Goal: Task Accomplishment & Management: Complete application form

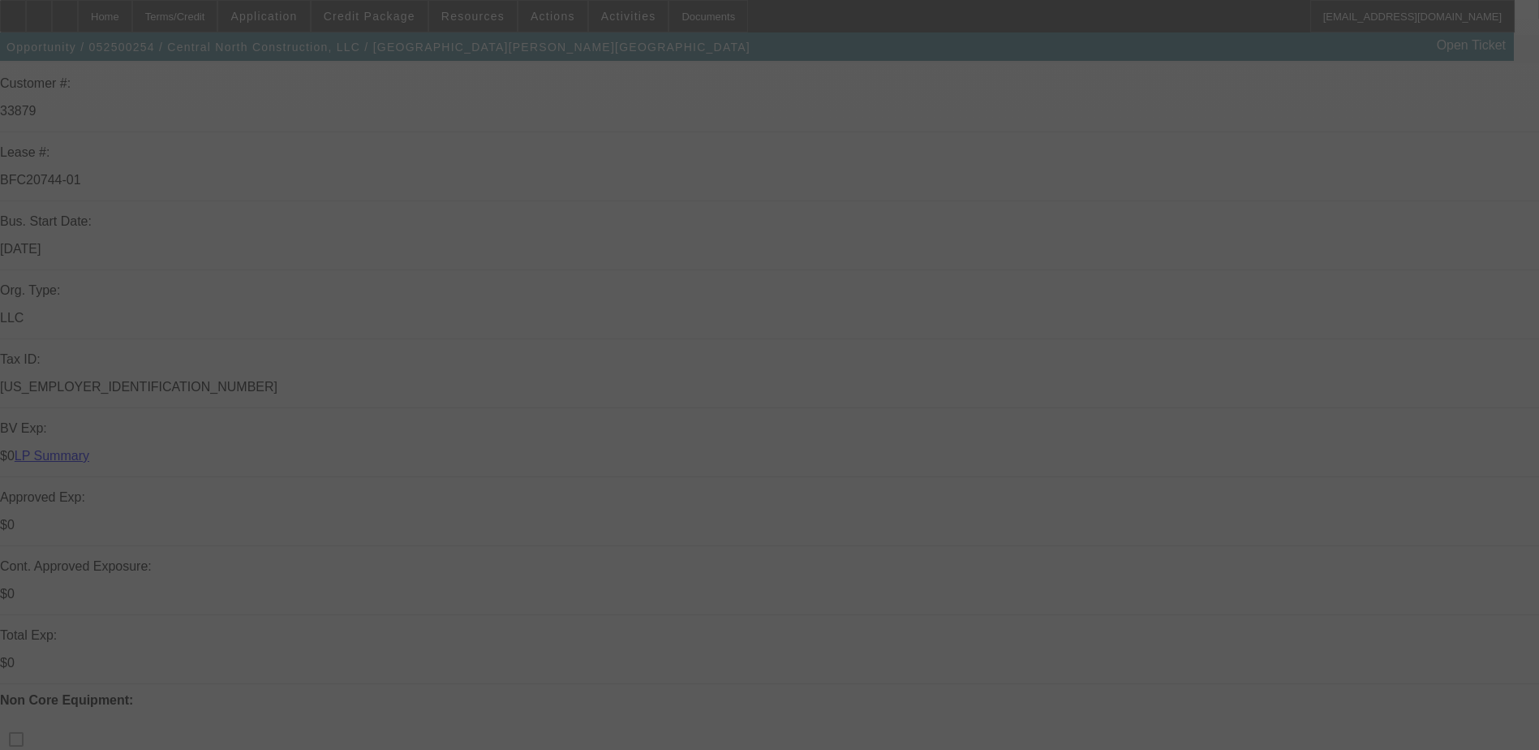
scroll to position [243, 0]
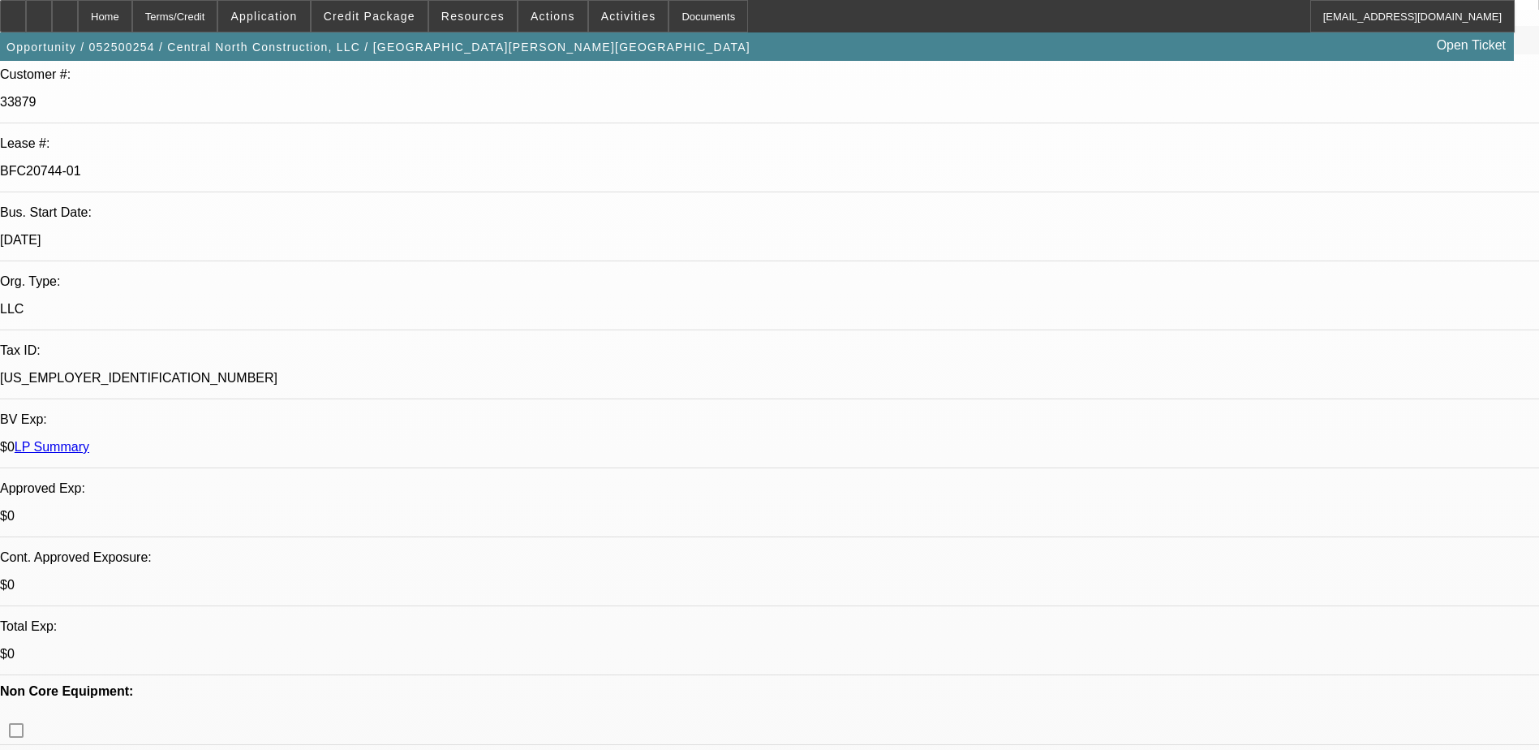
select select "0"
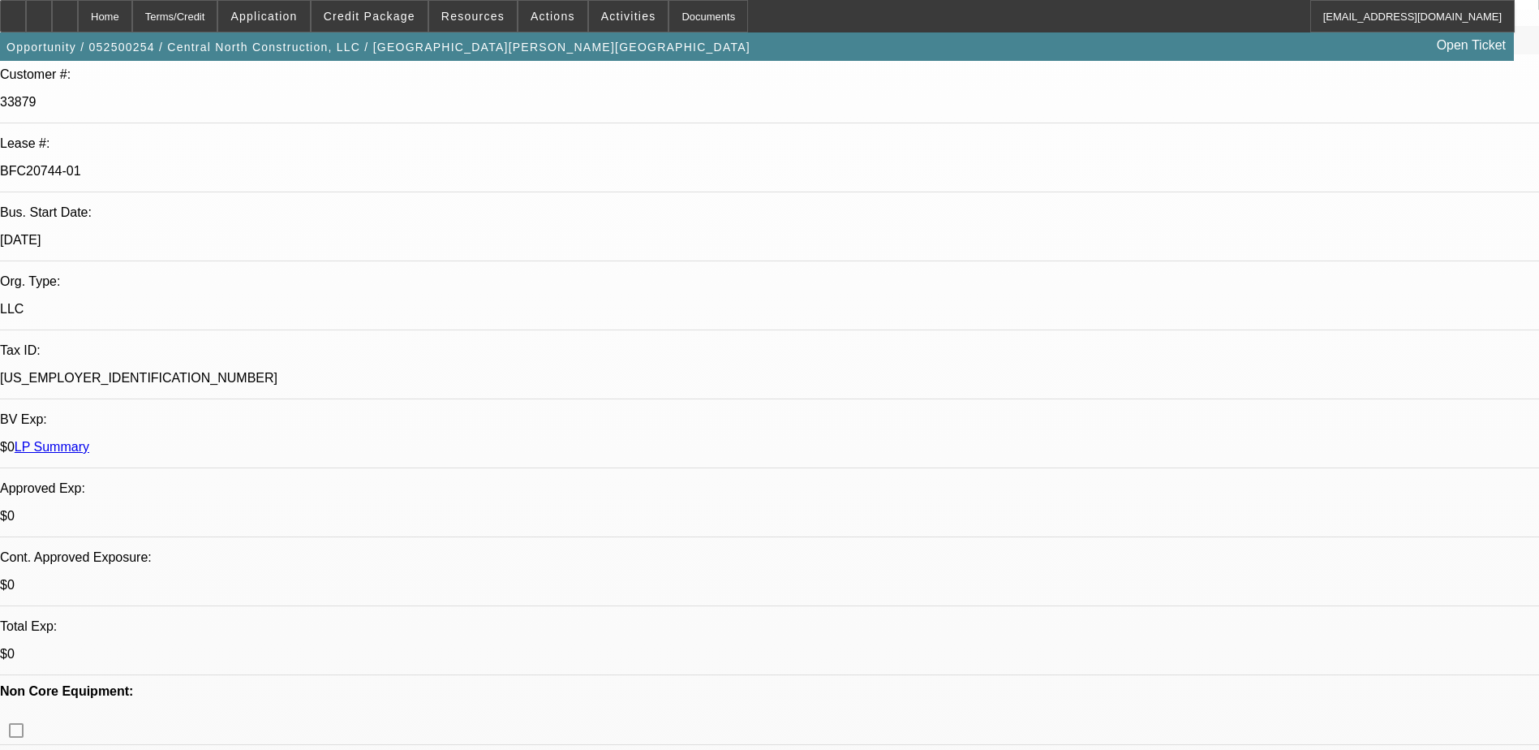
select select "0"
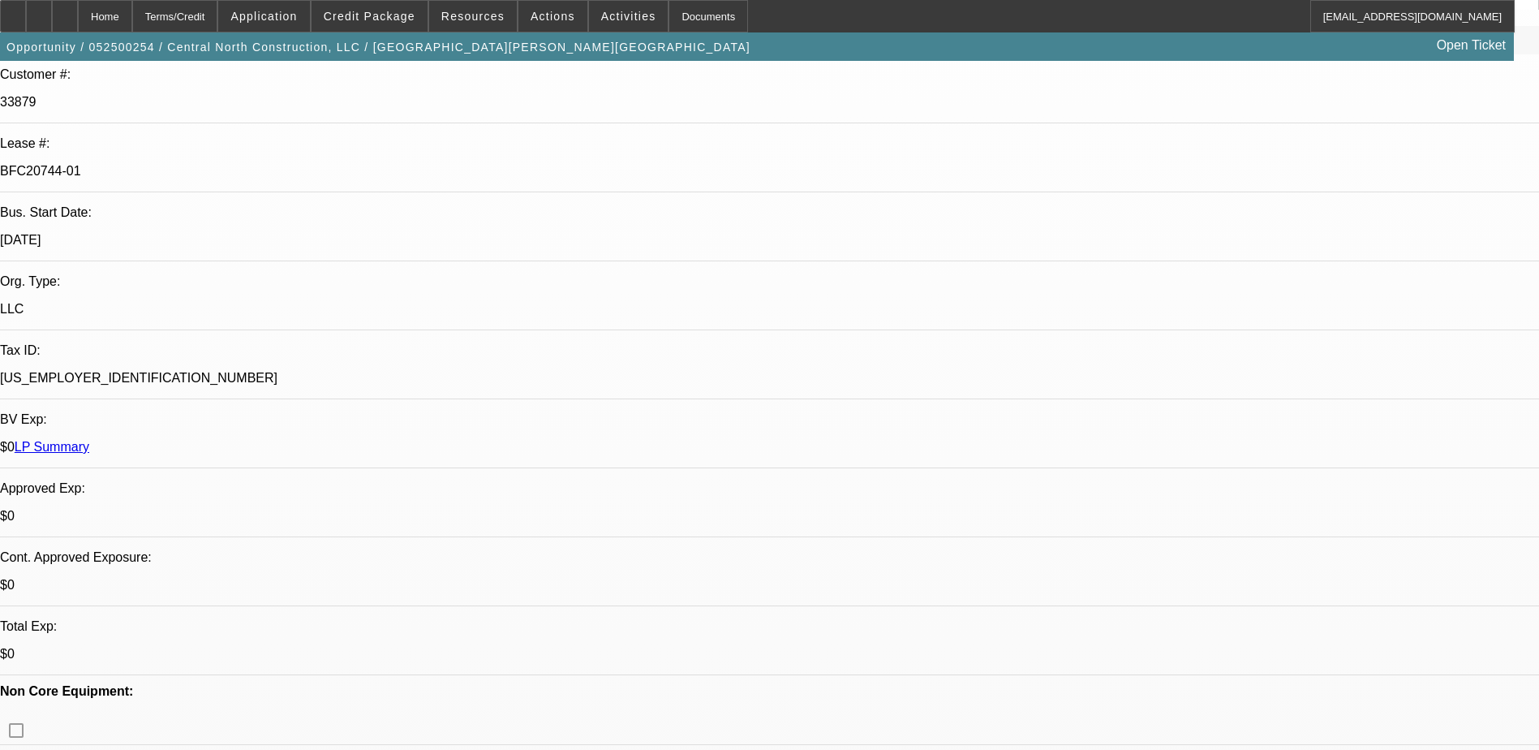
select select "0"
select select "1"
select select "3"
select select "6"
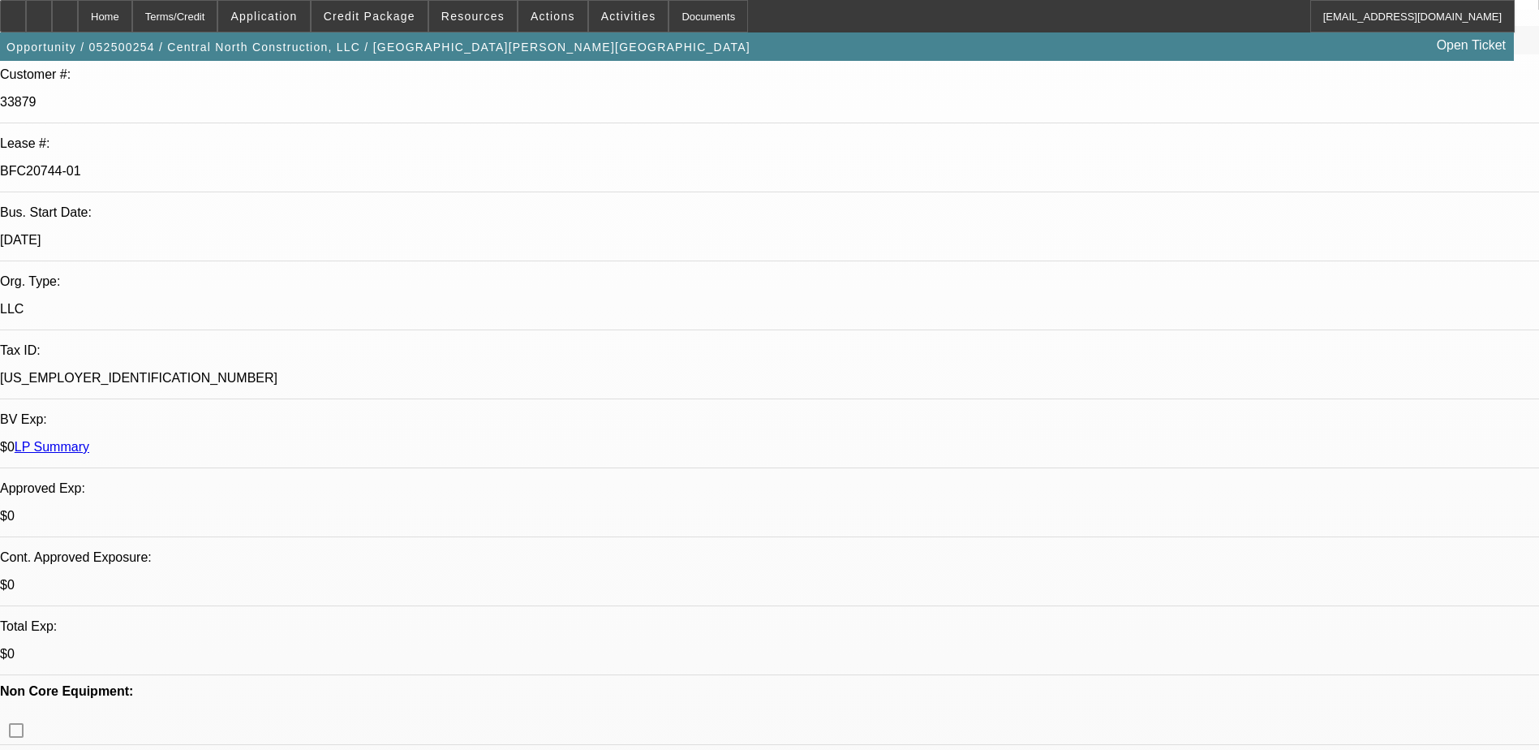
select select "1"
select select "3"
select select "6"
select select "1"
select select "3"
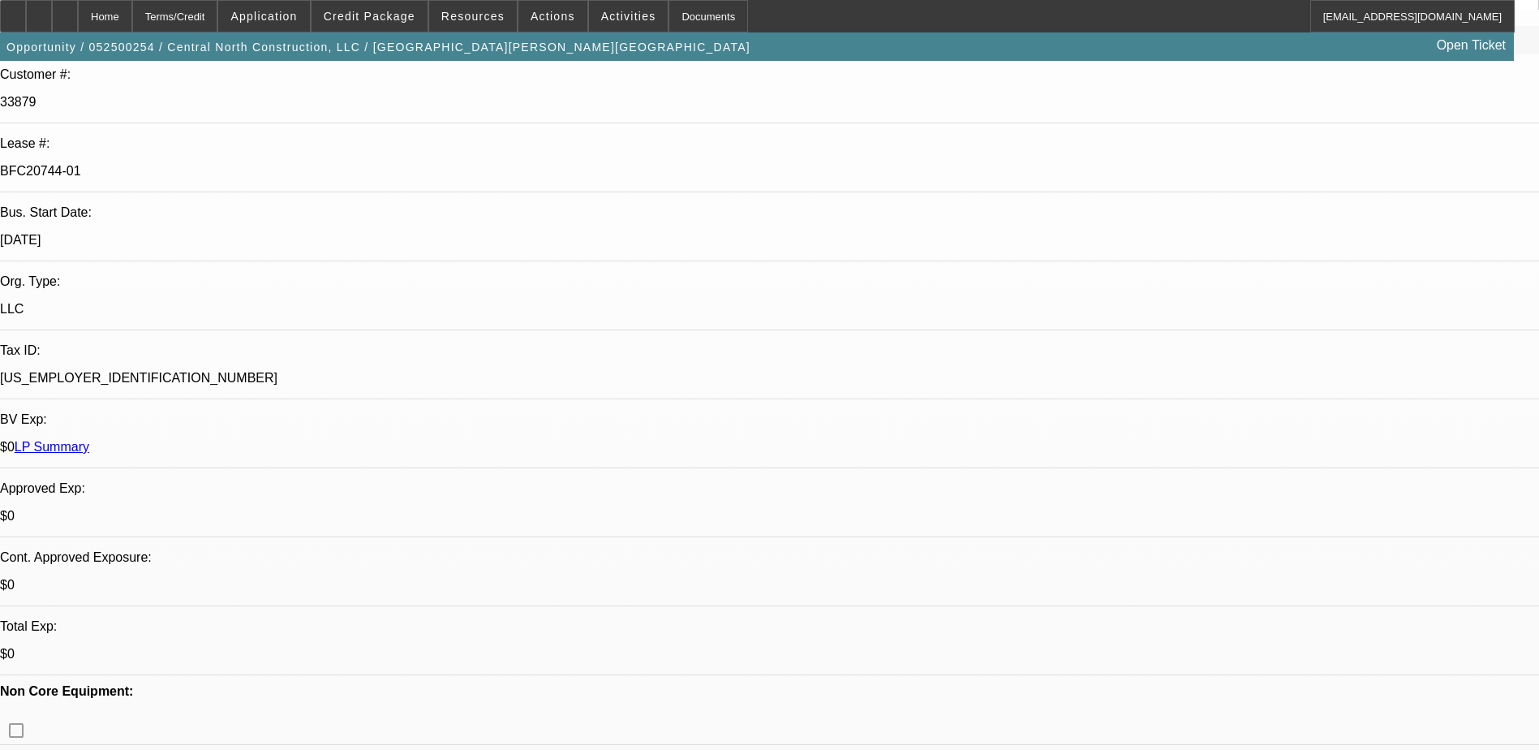
select select "6"
select select "1"
select select "3"
select select "6"
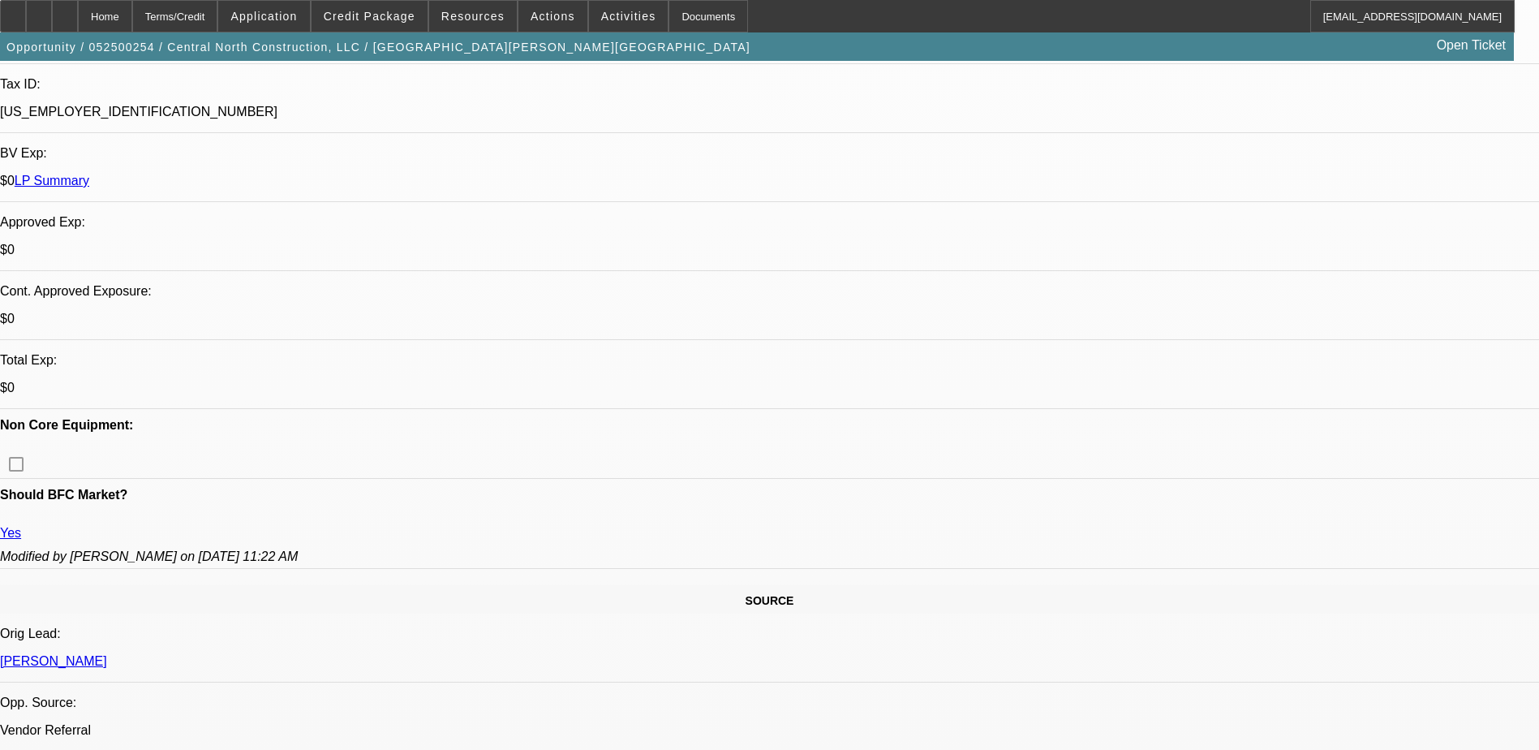
scroll to position [568, 0]
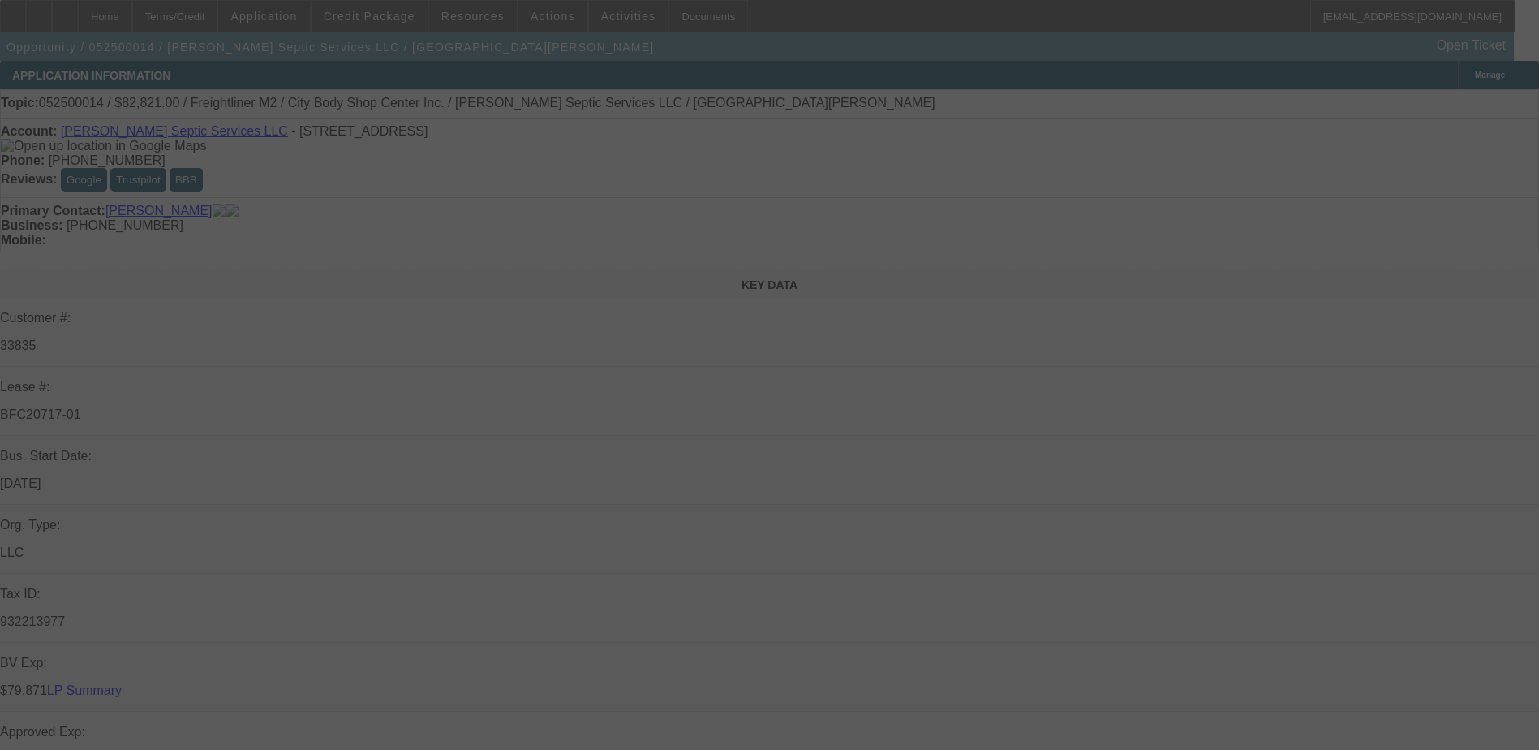
select select "0"
select select "2"
select select "0"
select select "6"
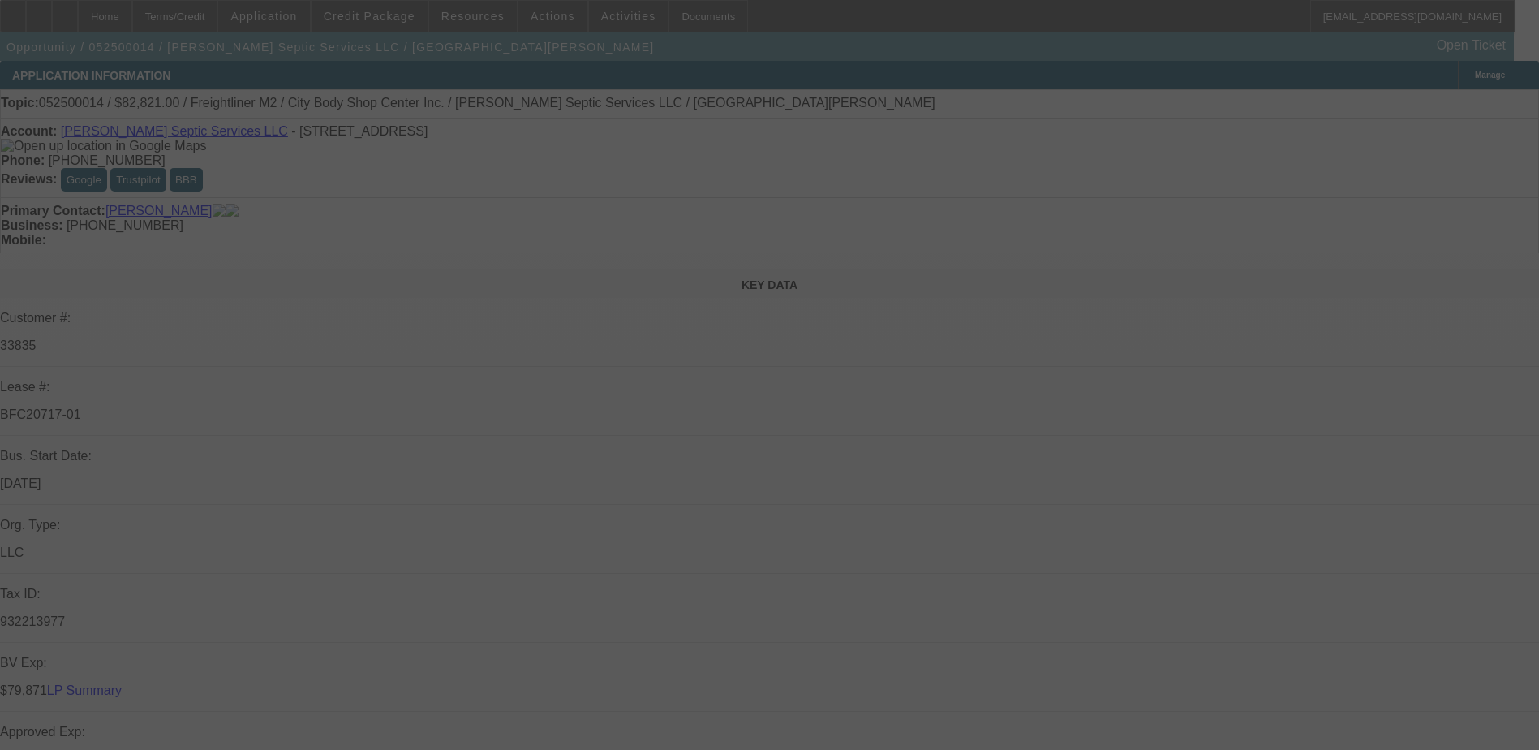
select select "0"
select select "2"
select select "0"
select select "6"
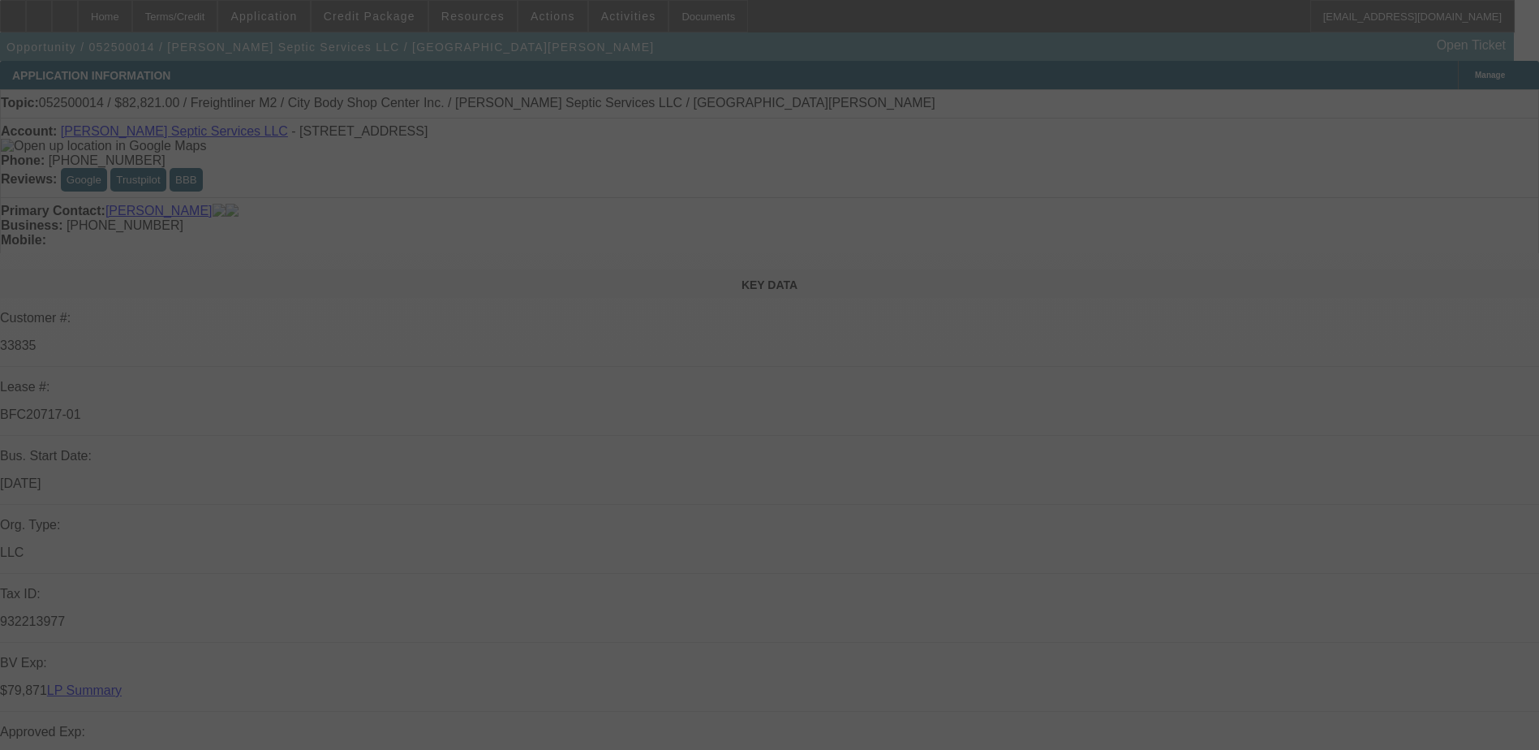
select select "0"
select select "2"
select select "0.1"
select select "4"
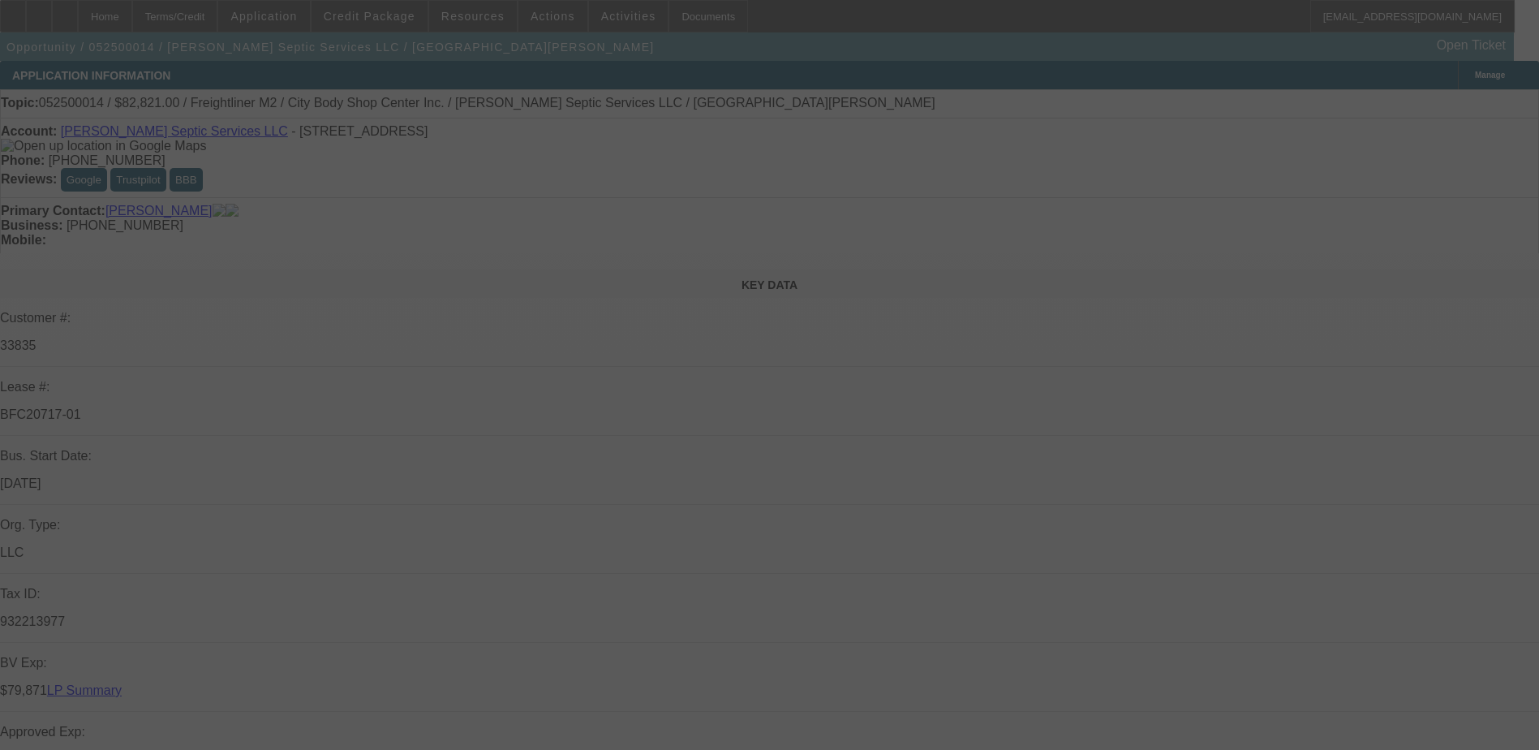
select select "0"
select select "2"
select select "0.1"
select select "4"
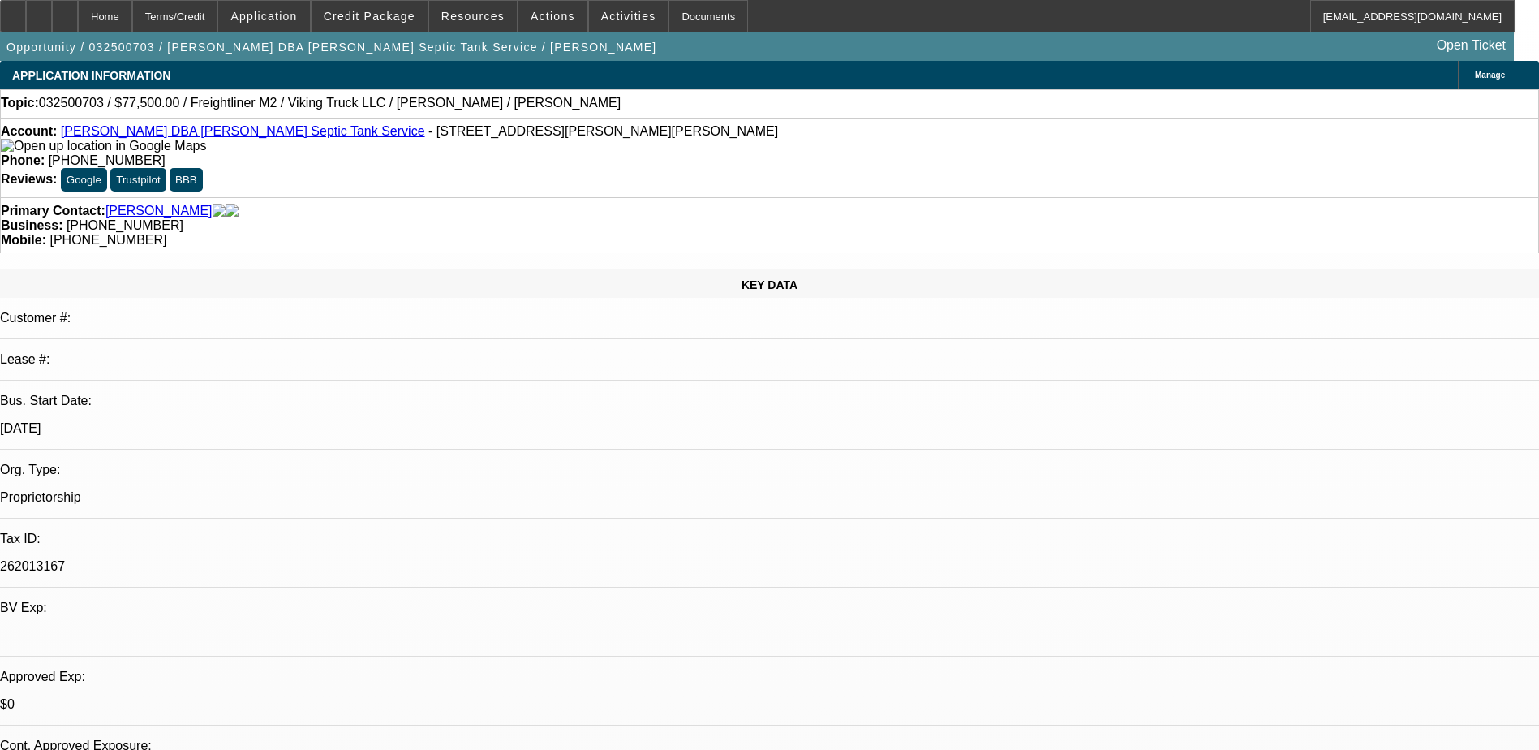
select select "0"
select select "2"
select select "0"
select select "6"
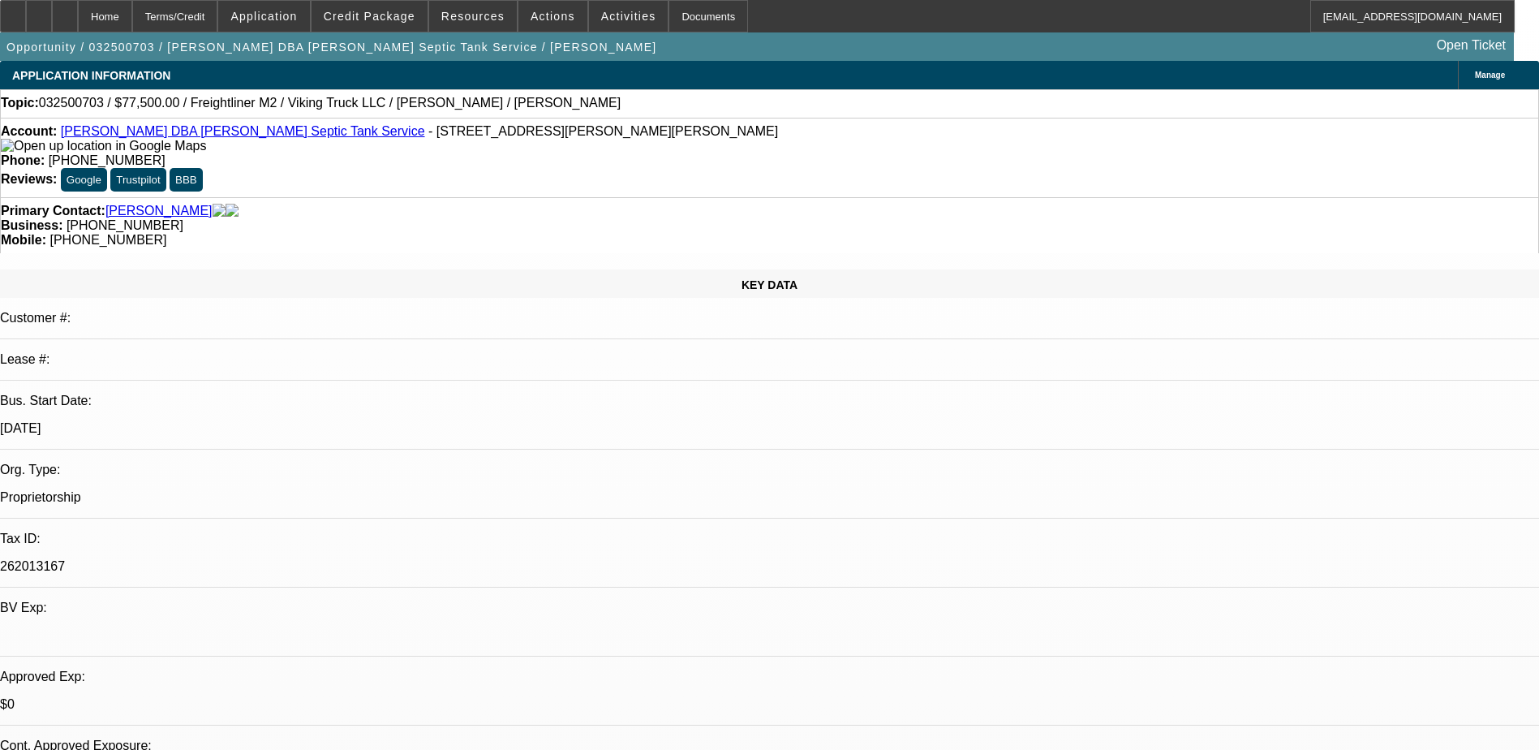
select select "0"
select select "6"
select select "0"
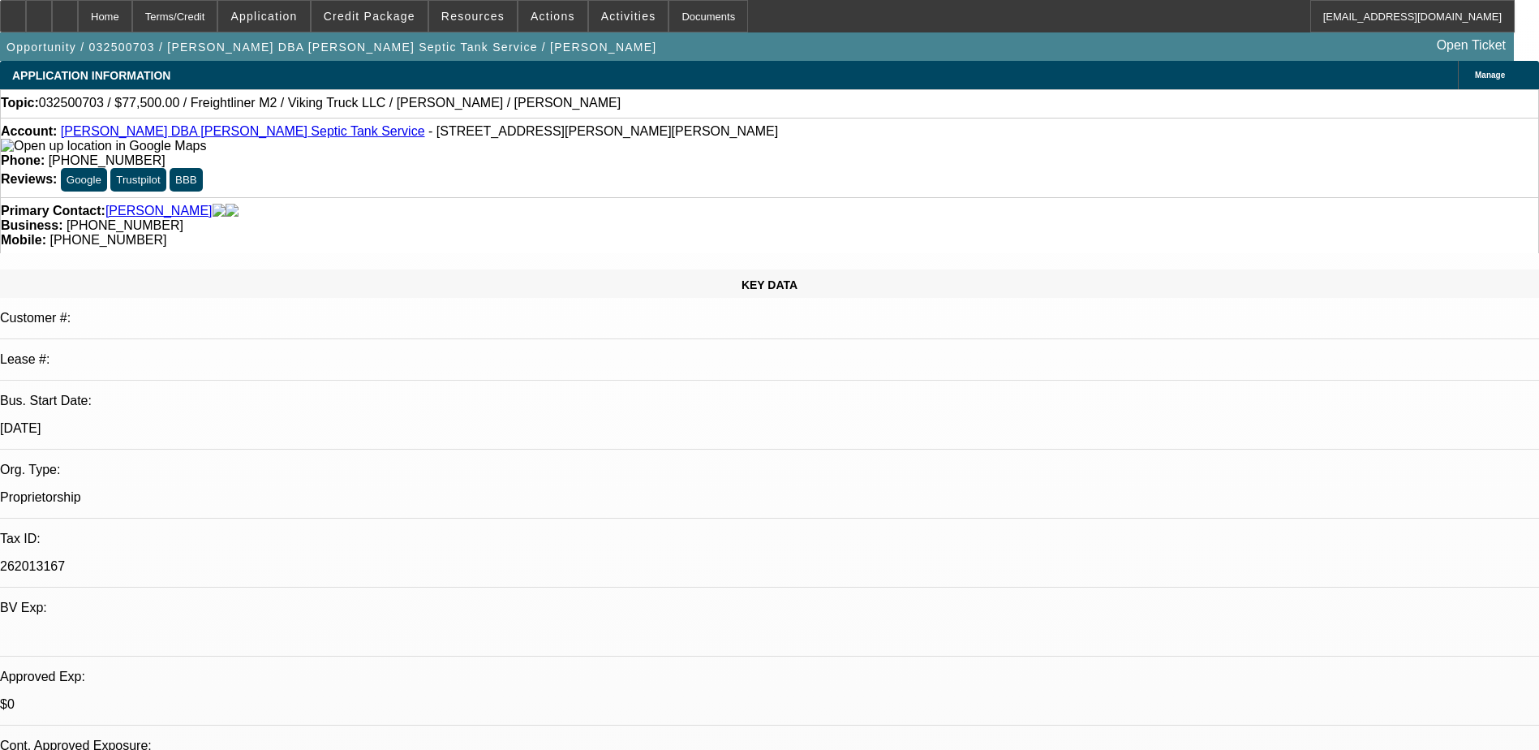
select select "0"
select select "2"
select select "0"
select select "6"
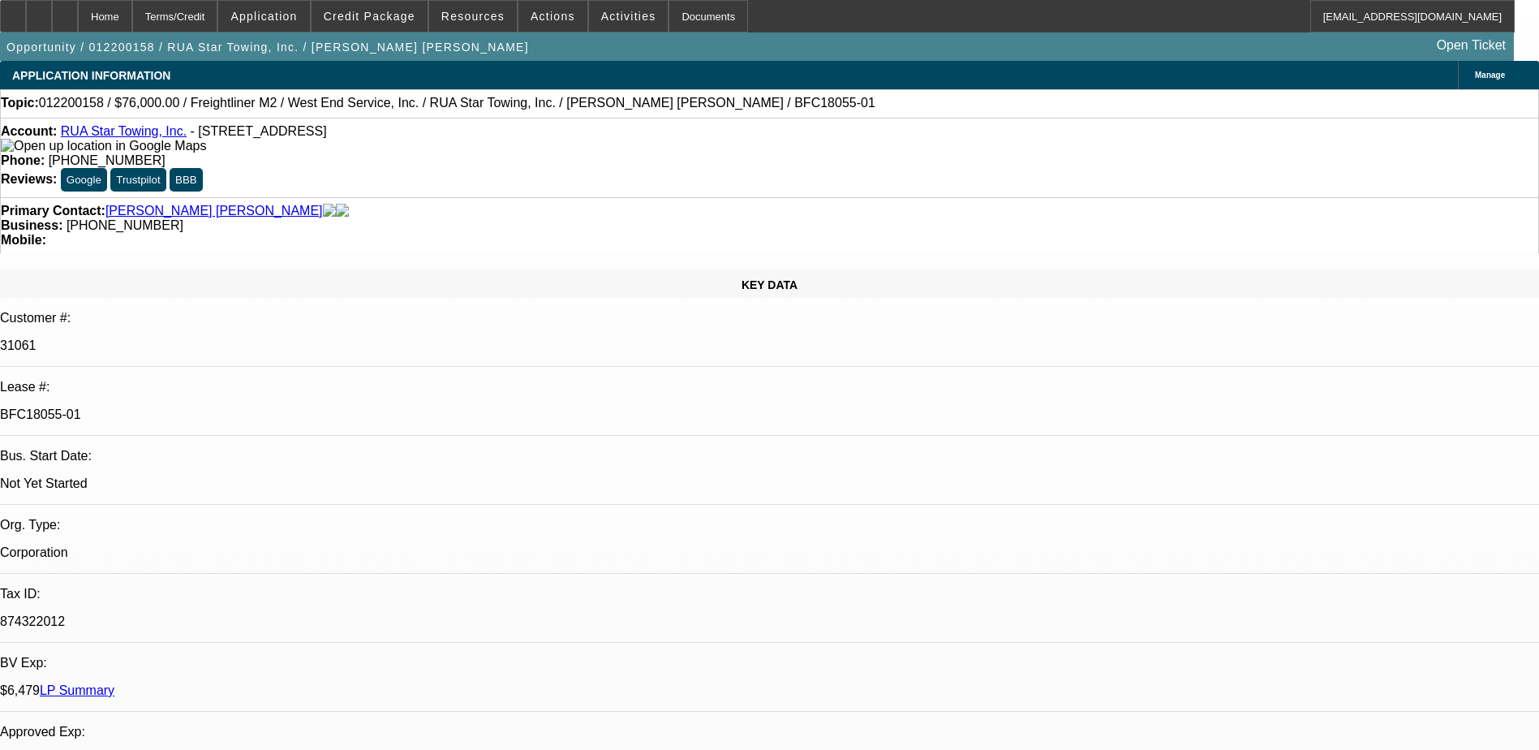
select select "0.2"
select select "2"
select select "0.1"
select select "0"
select select "2"
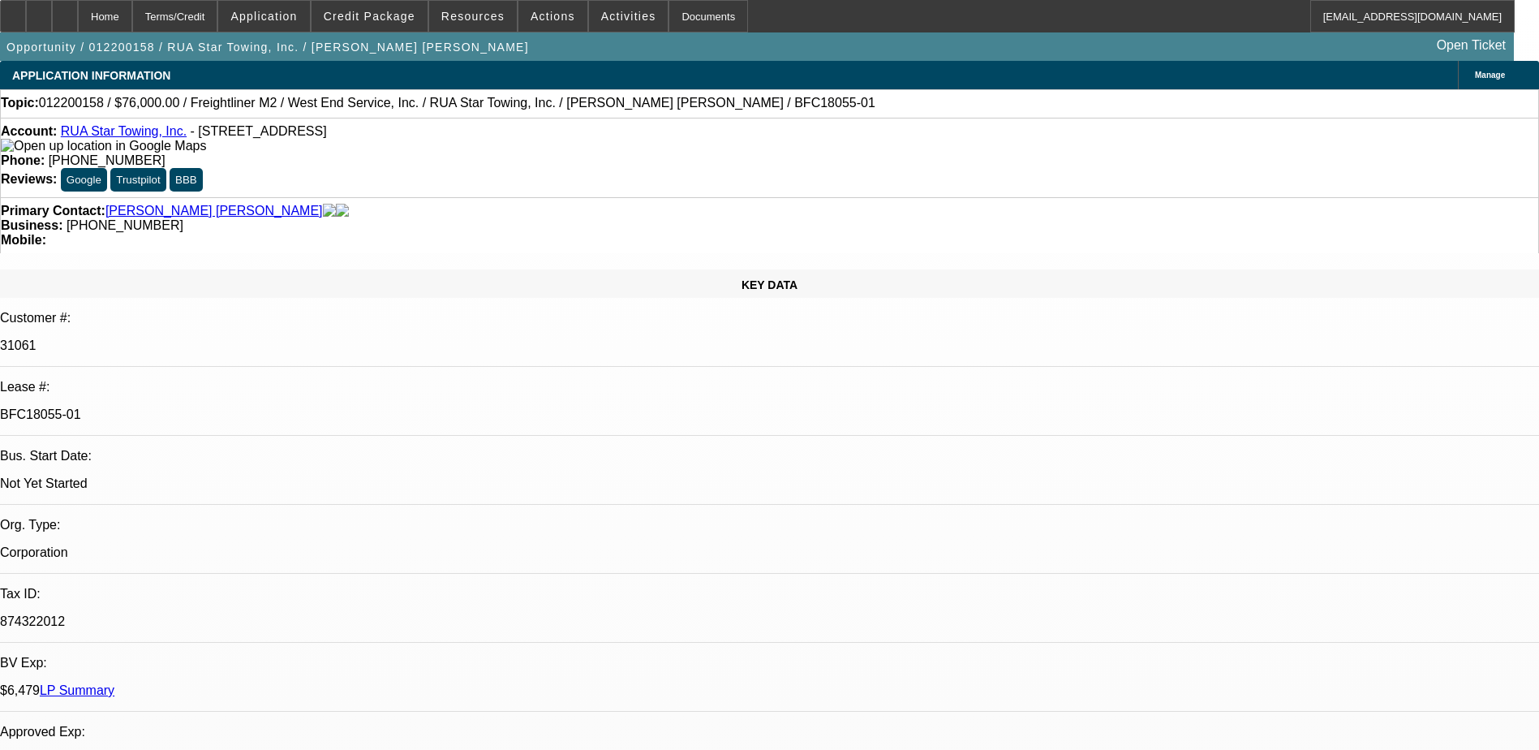
select select "0.1"
select select "0"
select select "2"
select select "0.1"
select select "0.15"
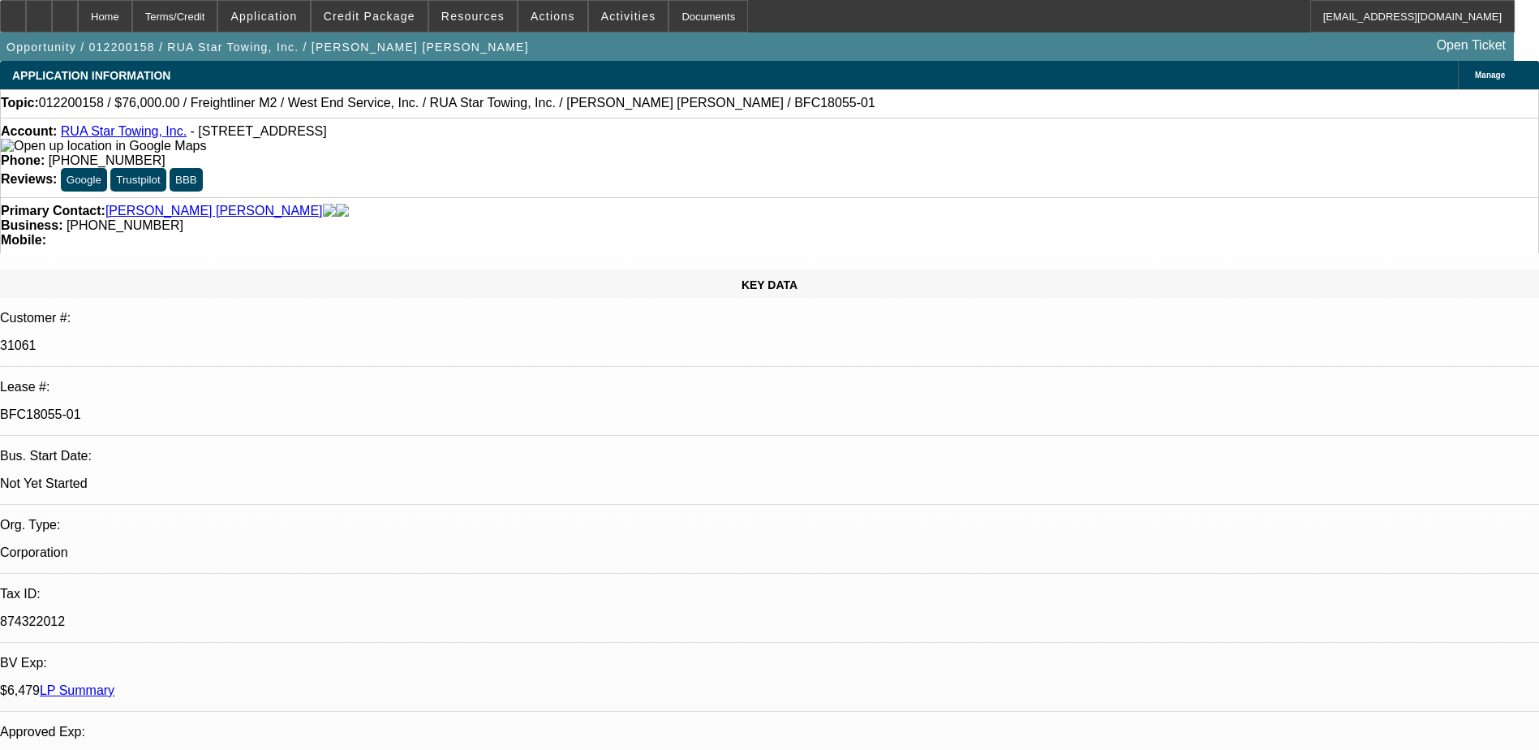
select select "2"
select select "0.1"
select select "1"
select select "2"
select select "4"
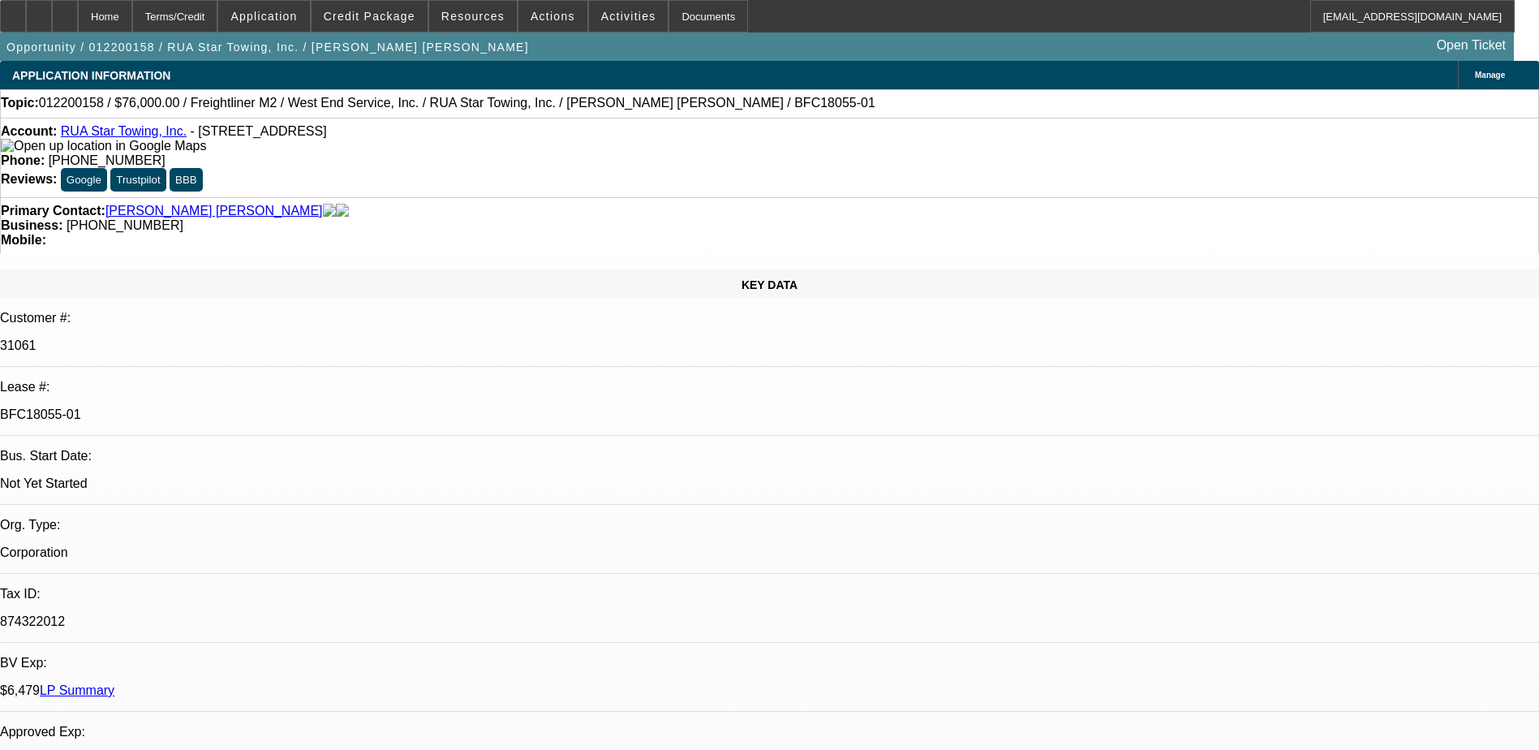
select select "1"
select select "2"
select select "4"
select select "1"
select select "2"
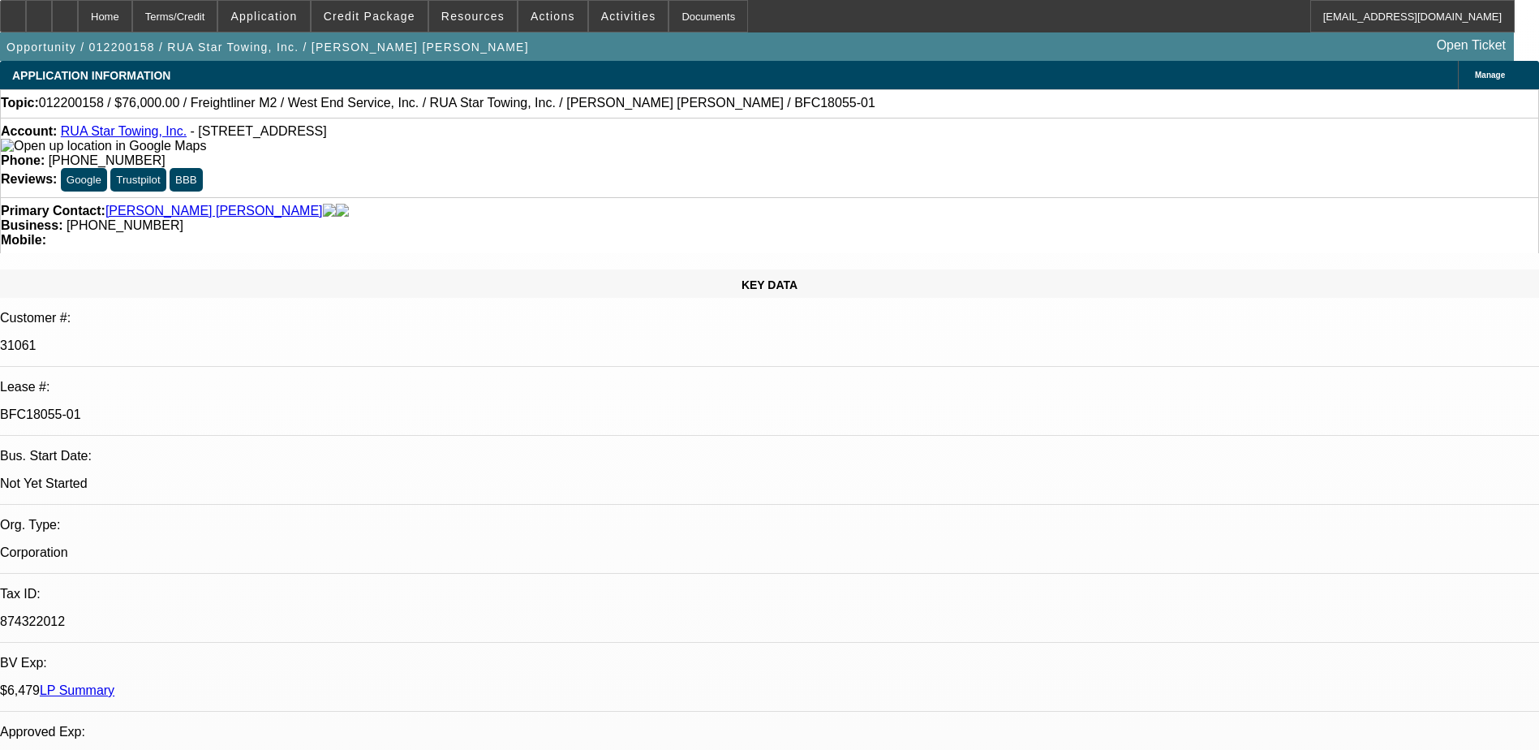
select select "4"
select select "1"
select select "2"
select select "4"
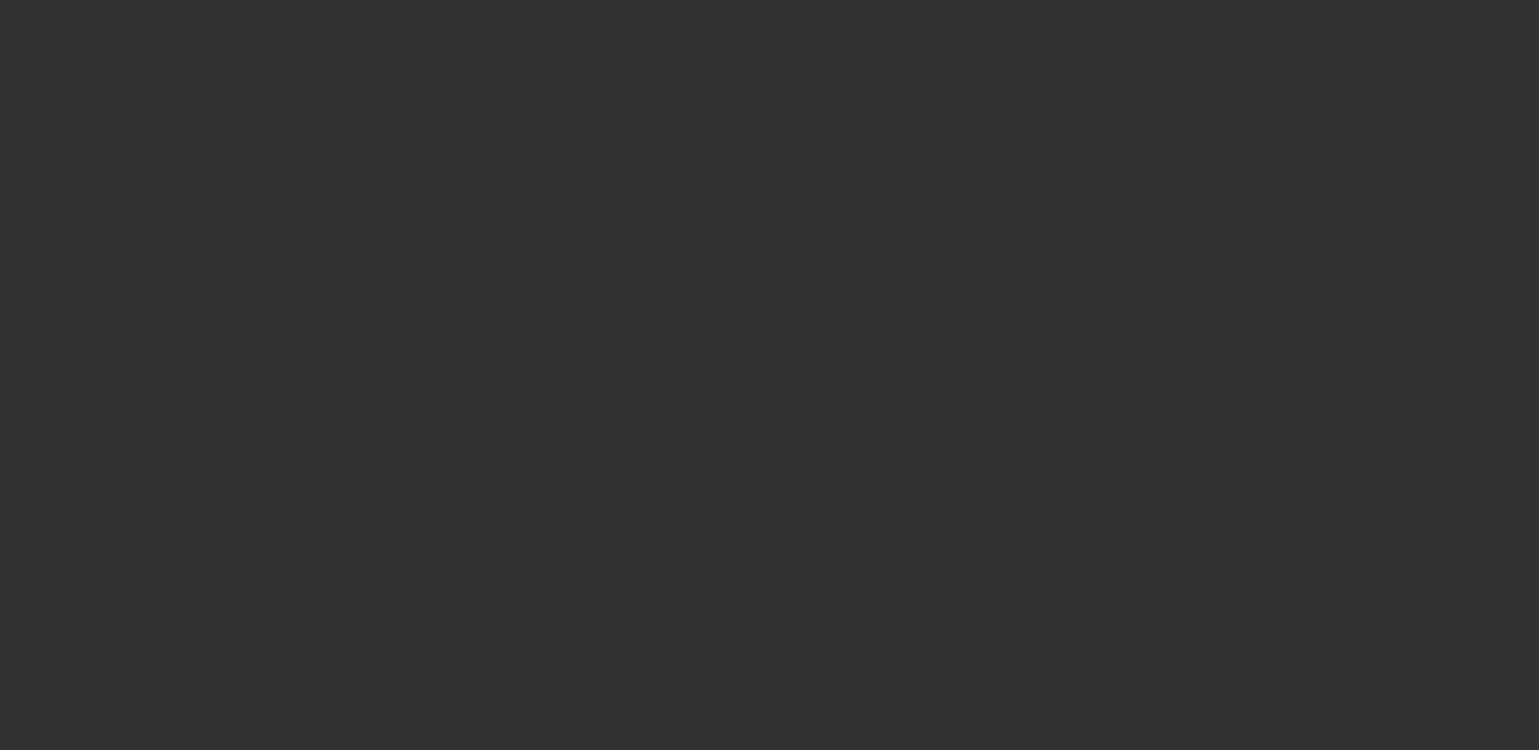
select select "0"
select select "3"
select select "0"
select select "6"
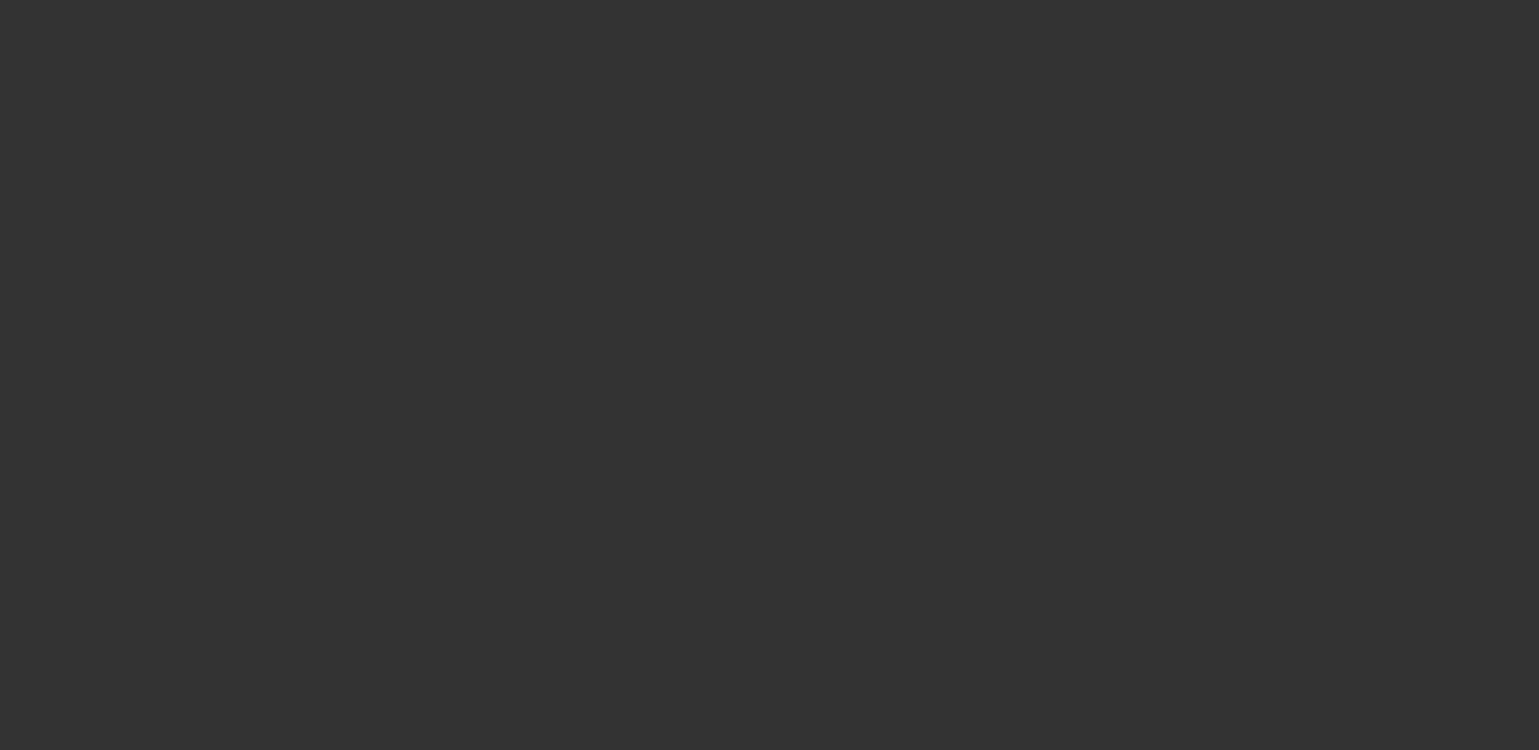
select select "0"
select select "3"
select select "0"
select select "6"
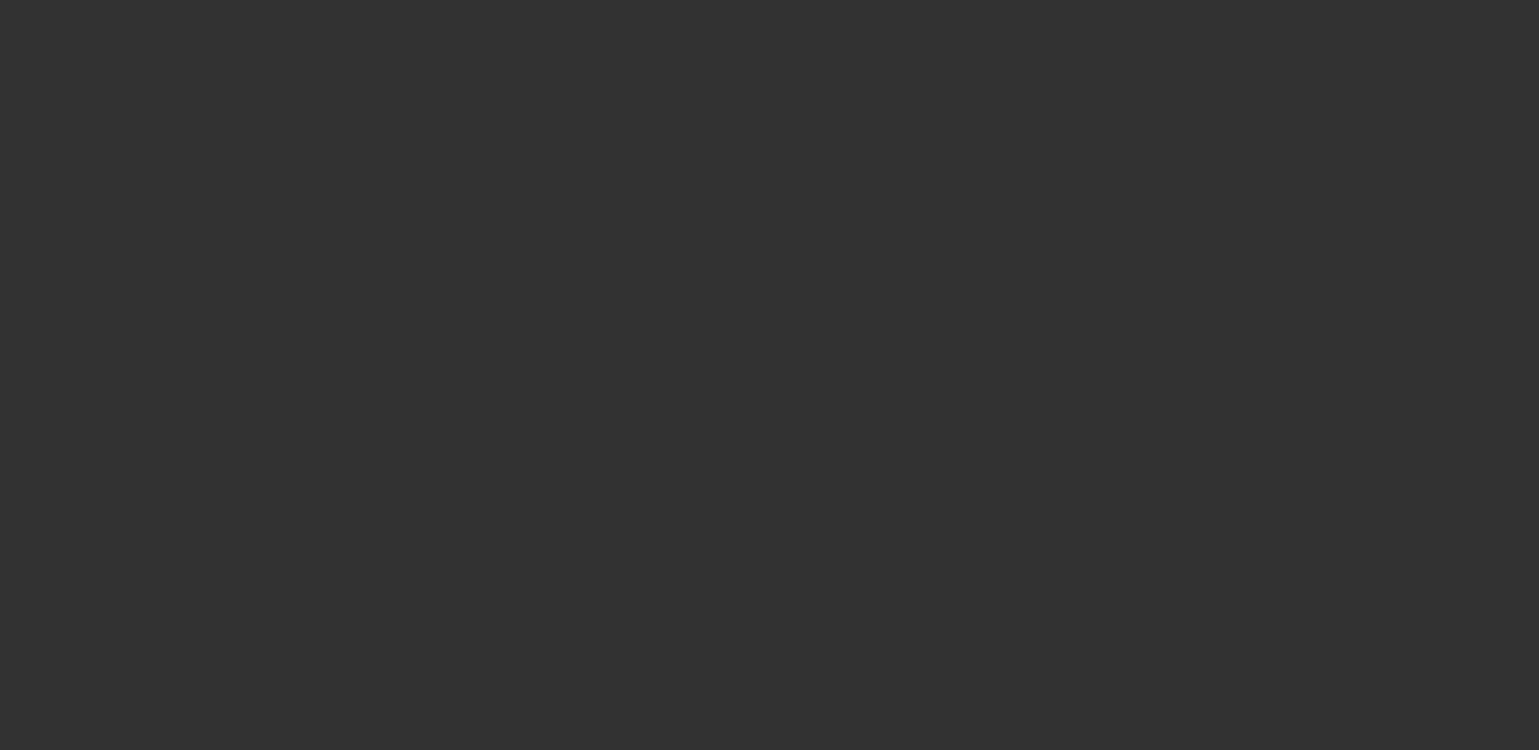
select select "0"
select select "3"
select select "0"
select select "6"
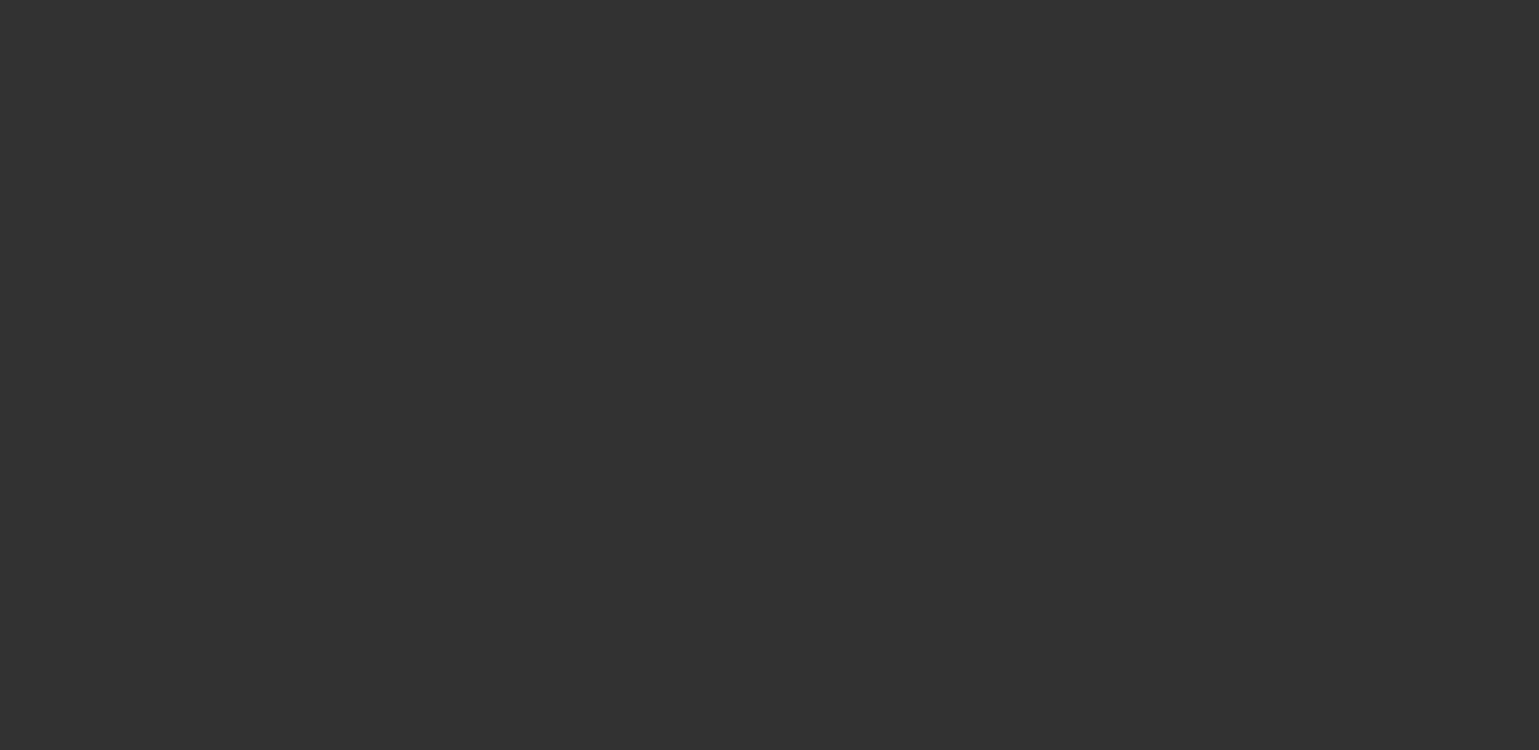
select select "0"
select select "3"
select select "0"
select select "6"
